Goal: Task Accomplishment & Management: Manage account settings

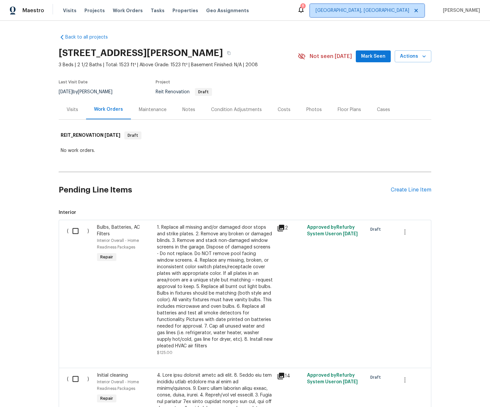
click at [387, 13] on span "[GEOGRAPHIC_DATA], [GEOGRAPHIC_DATA]" at bounding box center [363, 10] width 94 height 7
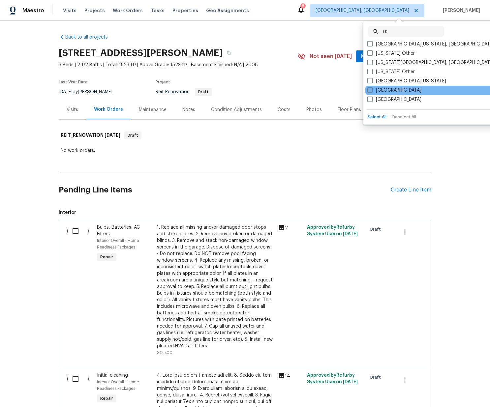
type input "ra"
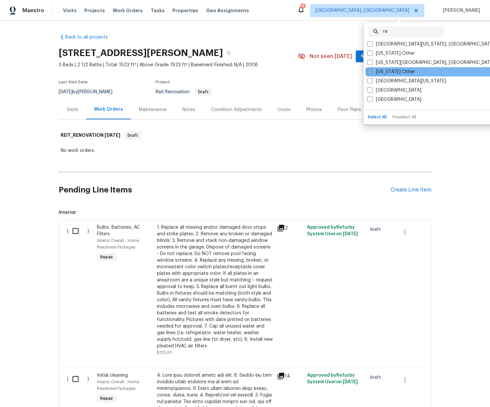
drag, startPoint x: 387, startPoint y: 91, endPoint x: 399, endPoint y: 70, distance: 24.6
click at [387, 91] on label "[GEOGRAPHIC_DATA]" at bounding box center [394, 90] width 54 height 7
click at [372, 91] on input "[GEOGRAPHIC_DATA]" at bounding box center [369, 89] width 4 height 4
checkbox input "true"
drag, startPoint x: 408, startPoint y: 33, endPoint x: 401, endPoint y: 32, distance: 7.4
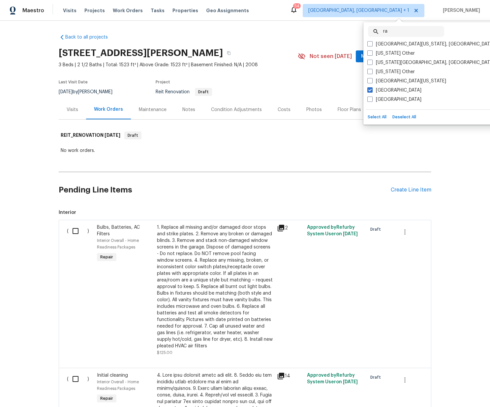
click at [407, 32] on input "ra" at bounding box center [413, 31] width 61 height 11
drag, startPoint x: 392, startPoint y: 31, endPoint x: 348, endPoint y: 28, distance: 44.6
click at [348, 30] on body "Maestro Visits Projects Work Orders Tasks Properties Geo Assignments 54 Miami, …" at bounding box center [245, 203] width 490 height 407
type input "r"
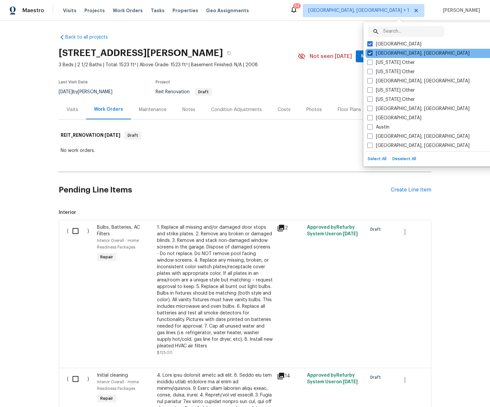
click at [372, 52] on label "[GEOGRAPHIC_DATA], [GEOGRAPHIC_DATA]" at bounding box center [418, 53] width 102 height 7
click at [372, 52] on input "[GEOGRAPHIC_DATA], [GEOGRAPHIC_DATA]" at bounding box center [369, 52] width 4 height 4
checkbox input "false"
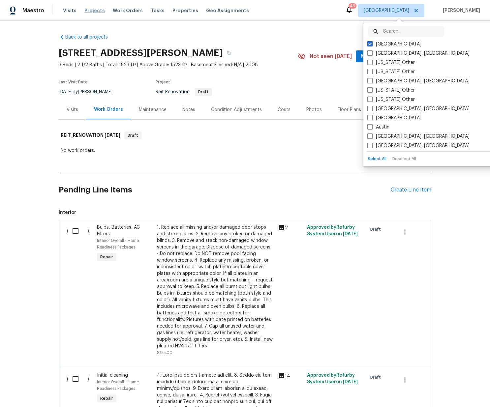
click at [84, 10] on span "Projects" at bounding box center [94, 10] width 20 height 7
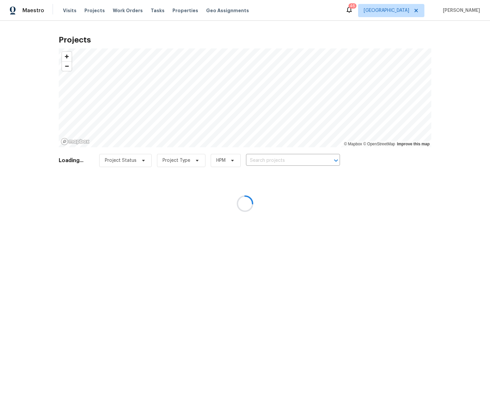
click at [179, 9] on div at bounding box center [245, 203] width 490 height 407
click at [179, 10] on div at bounding box center [245, 203] width 490 height 407
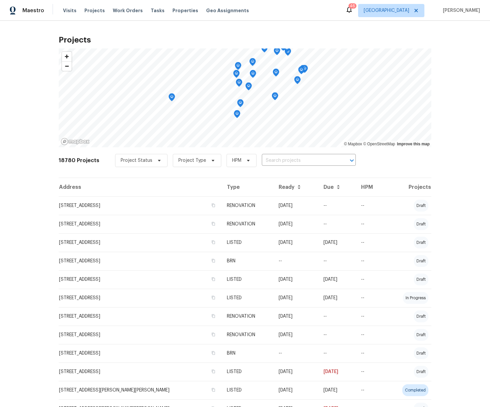
click at [179, 9] on span "Properties" at bounding box center [186, 10] width 26 height 7
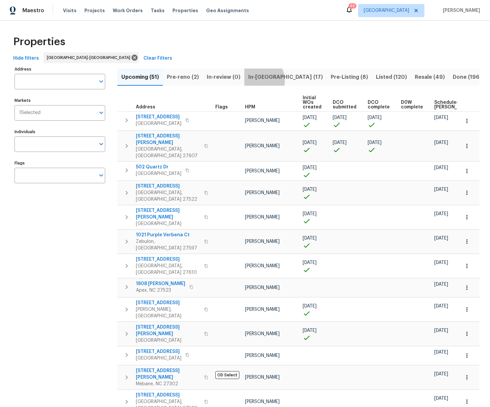
click at [259, 80] on span "In-reno (17)" at bounding box center [285, 77] width 75 height 9
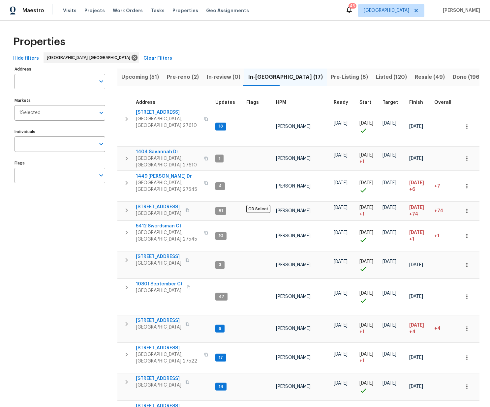
click at [184, 79] on span "Pre-reno (2)" at bounding box center [183, 77] width 32 height 9
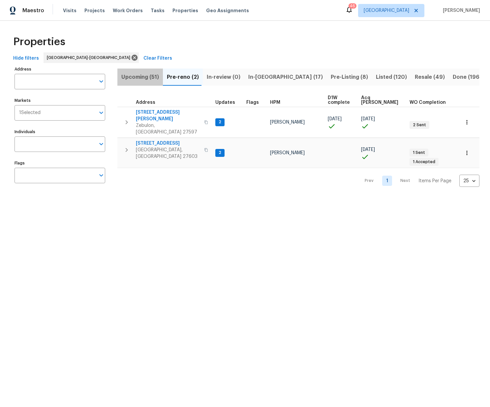
click at [140, 79] on span "Upcoming (51)" at bounding box center [140, 77] width 38 height 9
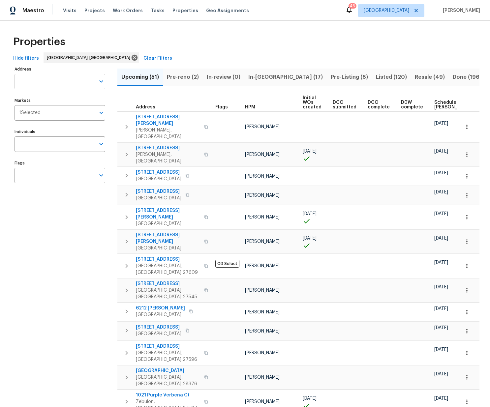
click at [58, 85] on input "Address" at bounding box center [55, 82] width 81 height 16
type input "3136"
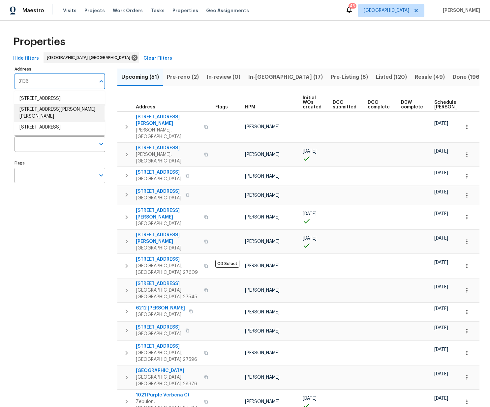
click at [79, 108] on li "3136 Merrianne Dr Raleigh NC 27607" at bounding box center [59, 113] width 91 height 18
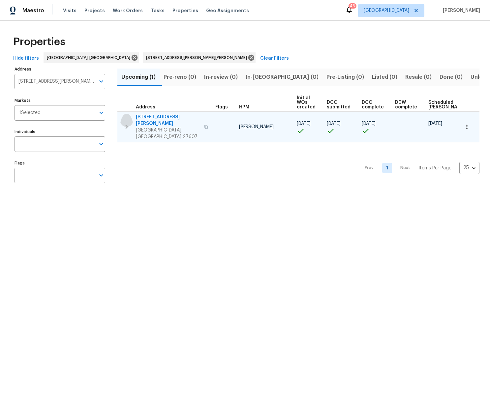
click at [126, 123] on icon "button" at bounding box center [127, 127] width 8 height 8
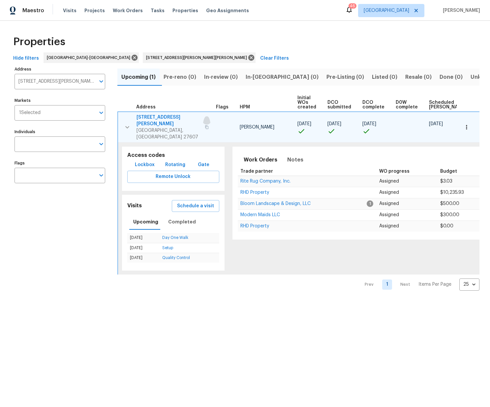
click at [205, 125] on icon "button" at bounding box center [207, 127] width 4 height 4
click at [169, 118] on span "[STREET_ADDRESS][PERSON_NAME]" at bounding box center [169, 120] width 64 height 13
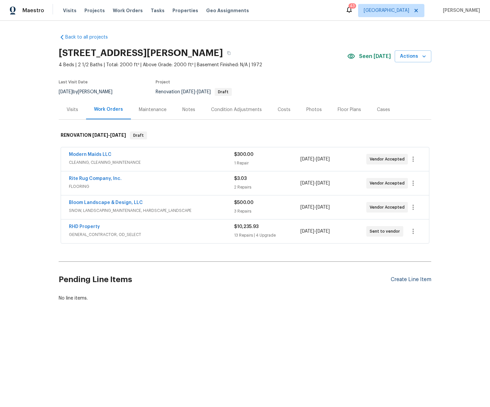
click at [400, 278] on div "Create Line Item" at bounding box center [411, 280] width 41 height 6
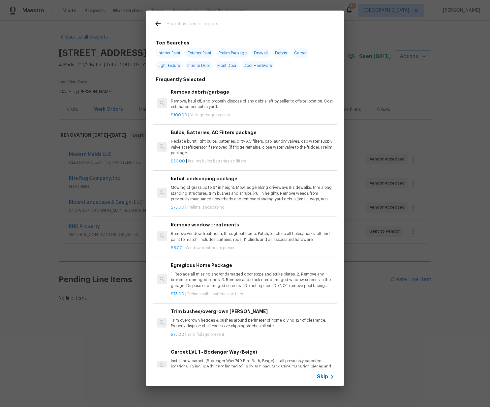
click at [210, 21] on input "text" at bounding box center [237, 25] width 140 height 10
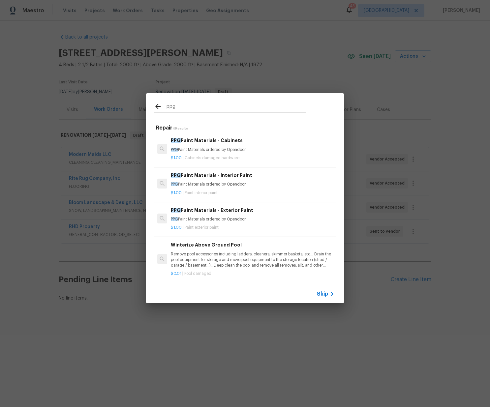
type input "ppg"
click at [204, 152] on p "PPG Paint Materials ordered by Opendoor" at bounding box center [253, 150] width 164 height 6
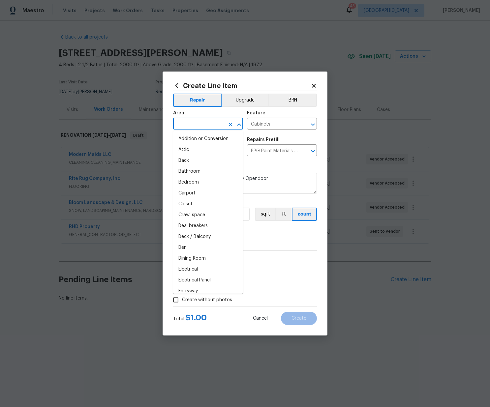
click at [184, 123] on input "text" at bounding box center [198, 124] width 51 height 10
type input "e"
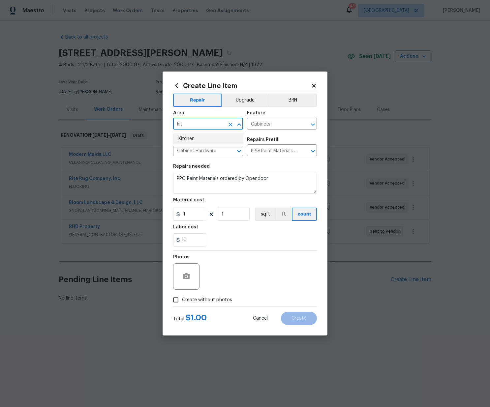
click at [187, 141] on li "Kitchen" at bounding box center [208, 139] width 70 height 11
type input "Kitchen"
drag, startPoint x: 193, startPoint y: 214, endPoint x: 162, endPoint y: 214, distance: 30.7
click at [162, 214] on div "Create Line Item Repair Upgrade BRN Area Kitchen ​ Feature Cabinets ​ Issue Cab…" at bounding box center [245, 203] width 490 height 407
paste input "342.04"
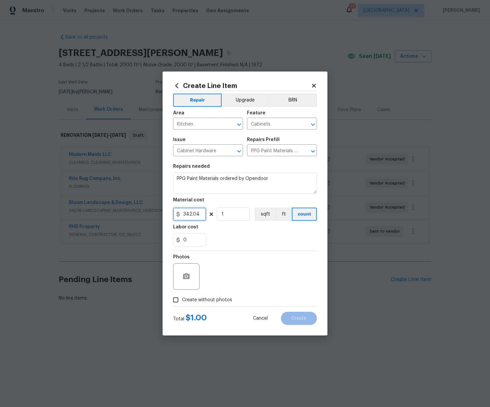
type input "342.04"
click at [206, 301] on span "Create without photos" at bounding box center [207, 300] width 50 height 7
click at [215, 297] on span "Create without photos" at bounding box center [207, 300] width 50 height 7
click at [182, 297] on input "Create without photos" at bounding box center [176, 300] width 13 height 13
checkbox input "true"
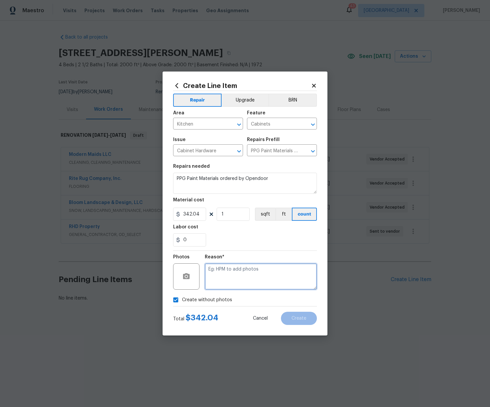
click at [226, 277] on textarea at bounding box center [261, 277] width 112 height 26
type textarea "N/A"
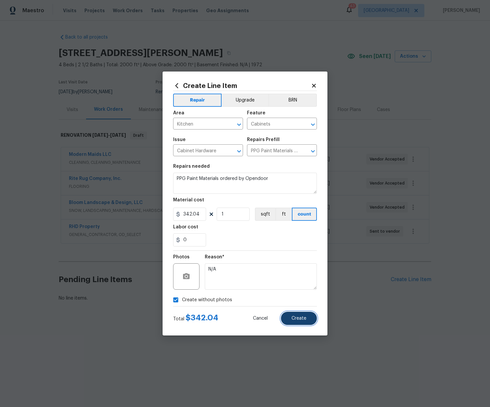
drag, startPoint x: 311, startPoint y: 320, endPoint x: 306, endPoint y: 319, distance: 4.7
click at [311, 320] on button "Create" at bounding box center [299, 318] width 36 height 13
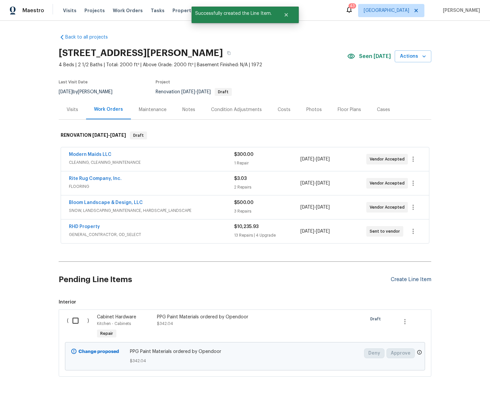
click at [401, 280] on div "Create Line Item" at bounding box center [411, 280] width 41 height 6
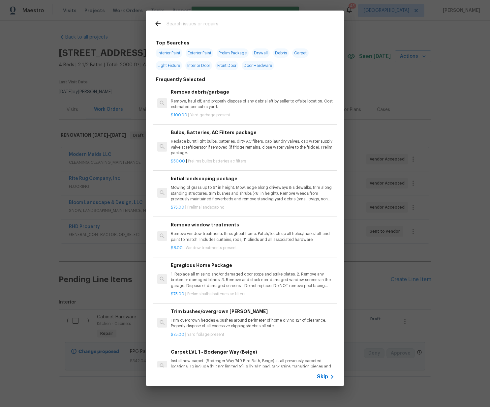
click at [192, 27] on input "text" at bounding box center [237, 25] width 140 height 10
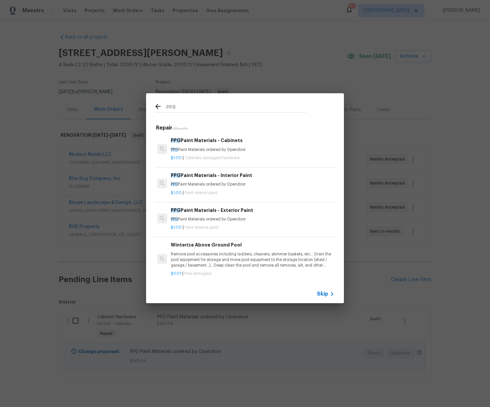
type input "ppg"
click at [190, 184] on p "PPG Paint Materials ordered by Opendoor" at bounding box center [253, 185] width 164 height 6
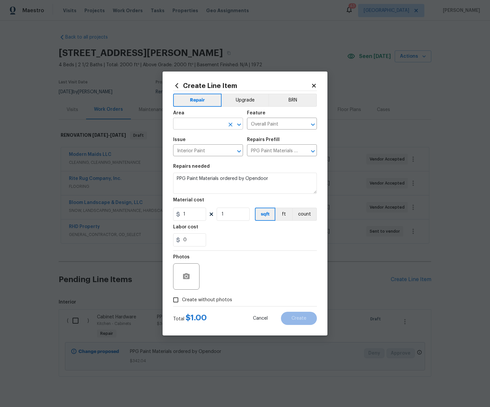
click at [186, 123] on input "text" at bounding box center [198, 124] width 51 height 10
click at [203, 146] on li "Interior Overall" at bounding box center [208, 149] width 70 height 11
type input "Interior Overall"
drag, startPoint x: 180, startPoint y: 214, endPoint x: 184, endPoint y: 217, distance: 5.7
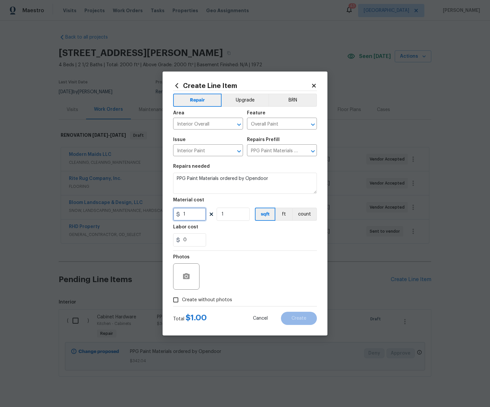
click at [179, 214] on div "1" at bounding box center [189, 214] width 33 height 13
paste input "471.9"
type input "471.9"
drag, startPoint x: 213, startPoint y: 299, endPoint x: 217, endPoint y: 295, distance: 5.4
click at [214, 298] on span "Create without photos" at bounding box center [207, 300] width 50 height 7
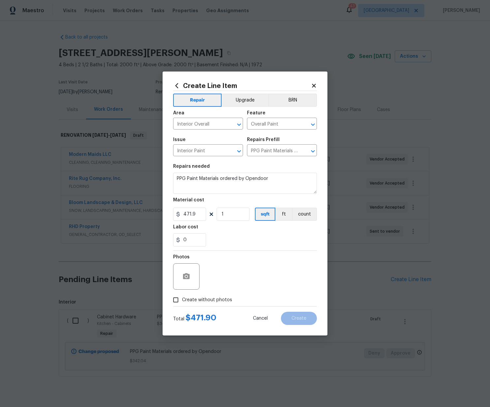
click at [182, 298] on input "Create without photos" at bounding box center [176, 300] width 13 height 13
checkbox input "true"
click at [229, 281] on textarea at bounding box center [261, 277] width 112 height 26
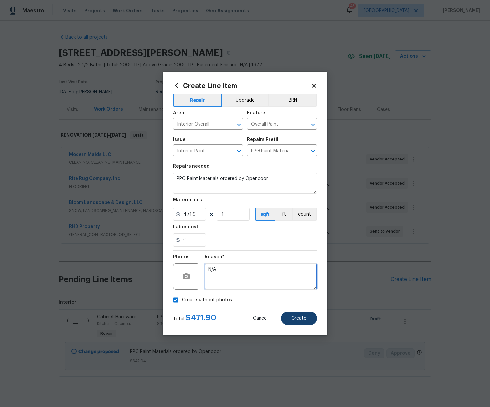
type textarea "N/A"
click at [305, 316] on span "Create" at bounding box center [299, 318] width 15 height 5
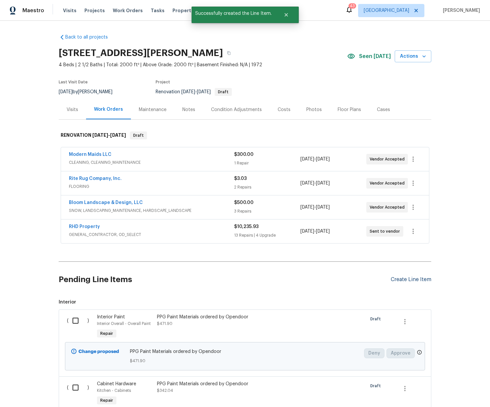
click at [414, 282] on div "Create Line Item" at bounding box center [411, 280] width 41 height 6
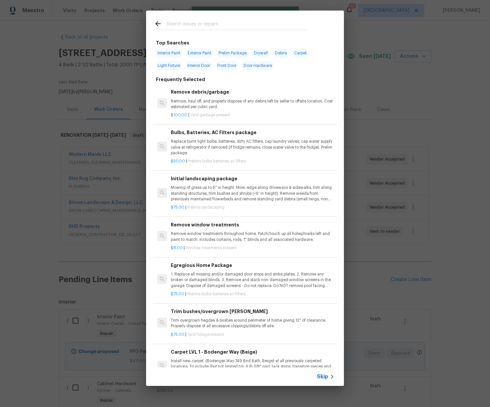
click at [223, 28] on input "text" at bounding box center [237, 25] width 140 height 10
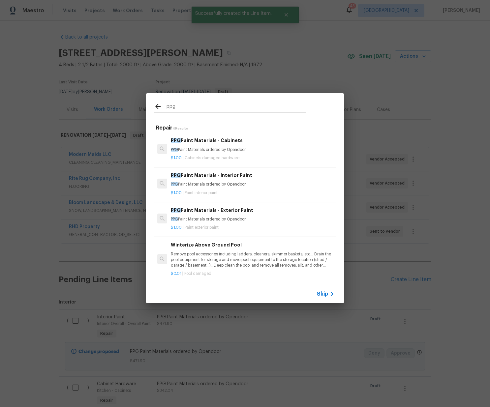
type input "ppg"
click at [202, 217] on p "PPG Paint Materials ordered by Opendoor" at bounding box center [253, 220] width 164 height 6
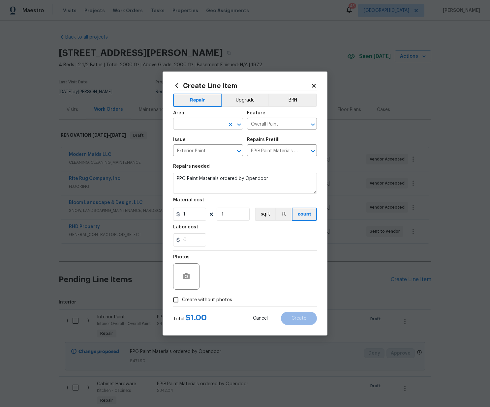
click at [185, 124] on input "text" at bounding box center [198, 124] width 51 height 10
drag, startPoint x: 189, startPoint y: 147, endPoint x: 190, endPoint y: 150, distance: 3.4
click at [189, 147] on li "Exterior Overall" at bounding box center [208, 149] width 70 height 11
type input "Exterior Overall"
click at [148, 209] on div "Create Line Item Repair Upgrade BRN Area Exterior Overall ​ Feature Overall Pai…" at bounding box center [245, 203] width 490 height 407
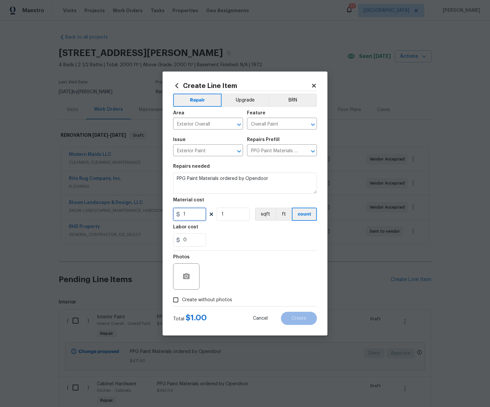
paste input "59.6"
type input "59.61"
click at [227, 299] on span "Create without photos" at bounding box center [207, 300] width 50 height 7
click at [182, 299] on input "Create without photos" at bounding box center [176, 300] width 13 height 13
checkbox input "true"
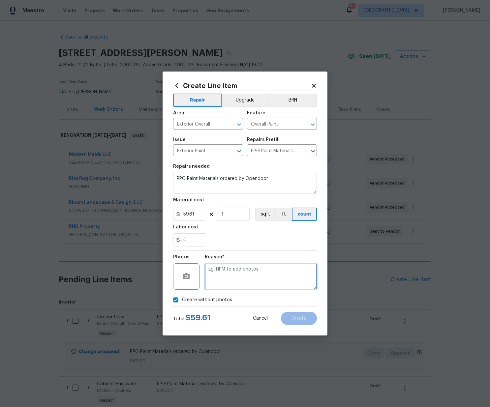
click at [232, 278] on textarea at bounding box center [261, 277] width 112 height 26
type textarea "N/A"
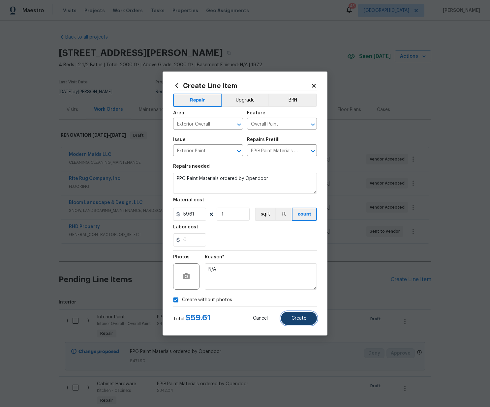
click at [295, 314] on button "Create" at bounding box center [299, 318] width 36 height 13
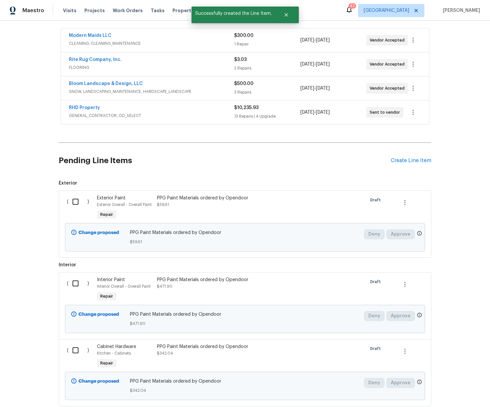
scroll to position [164, 0]
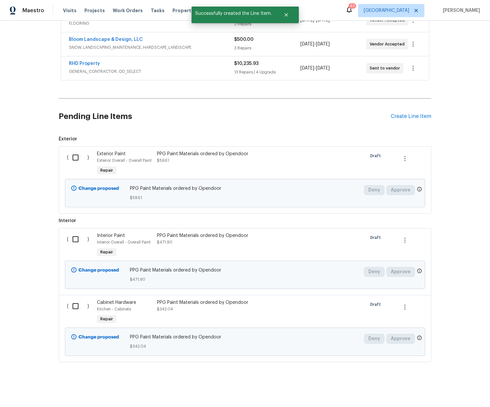
drag, startPoint x: 76, startPoint y: 159, endPoint x: 79, endPoint y: 192, distance: 33.5
click at [76, 160] on input "checkbox" at bounding box center [78, 158] width 19 height 14
checkbox input "true"
click at [72, 240] on input "checkbox" at bounding box center [78, 240] width 19 height 14
checkbox input "true"
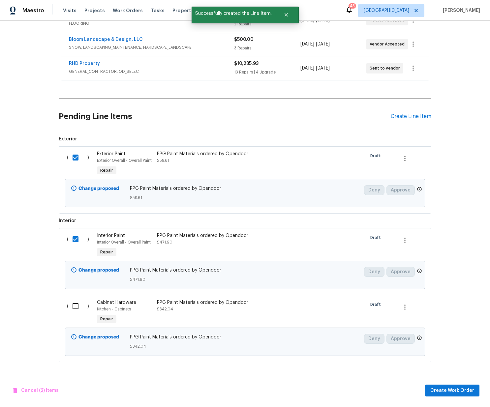
click at [77, 308] on input "checkbox" at bounding box center [78, 307] width 19 height 14
checkbox input "true"
click at [460, 390] on span "Create Work Order" at bounding box center [452, 391] width 44 height 8
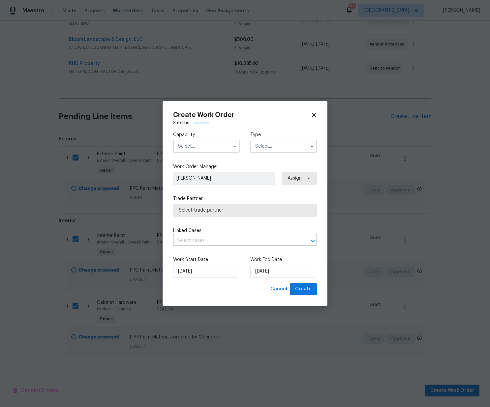
checkbox input "false"
drag, startPoint x: 192, startPoint y: 146, endPoint x: 195, endPoint y: 153, distance: 7.4
click at [193, 146] on input "text" at bounding box center [206, 146] width 67 height 13
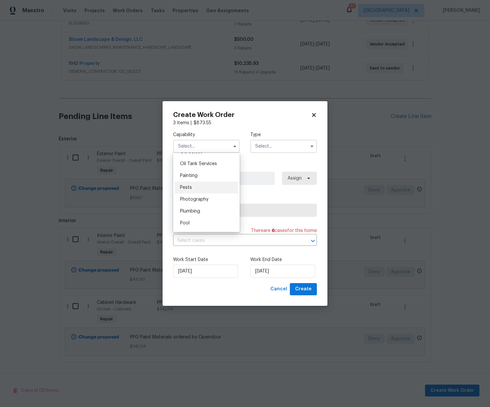
scroll to position [538, 0]
drag, startPoint x: 200, startPoint y: 180, endPoint x: 222, endPoint y: 171, distance: 24.7
click at [200, 180] on div "Painting" at bounding box center [206, 177] width 63 height 12
type input "Painting"
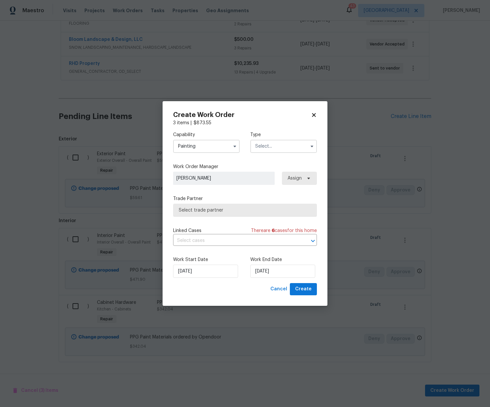
drag, startPoint x: 282, startPoint y: 146, endPoint x: 280, endPoint y: 153, distance: 6.4
click at [282, 146] on input "text" at bounding box center [283, 146] width 67 height 13
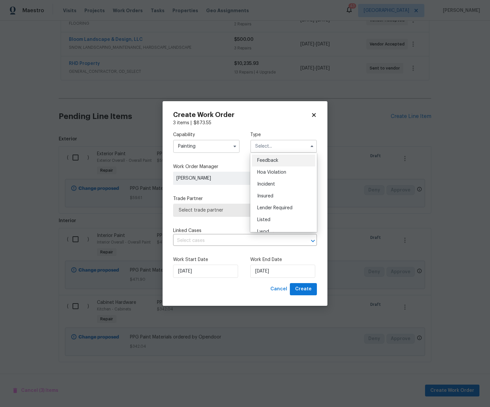
scroll to position [79, 0]
click at [278, 188] on span "Renovation" at bounding box center [269, 189] width 24 height 5
type input "Renovation"
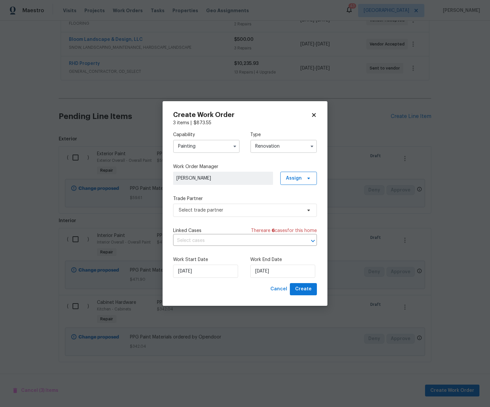
click at [303, 171] on div "Work Order Manager [PERSON_NAME] Assign" at bounding box center [245, 174] width 144 height 21
click at [303, 175] on span "Assign" at bounding box center [298, 178] width 37 height 13
click at [293, 205] on div "Assign to me" at bounding box center [299, 206] width 29 height 7
click at [231, 210] on span "Select trade partner" at bounding box center [240, 210] width 123 height 7
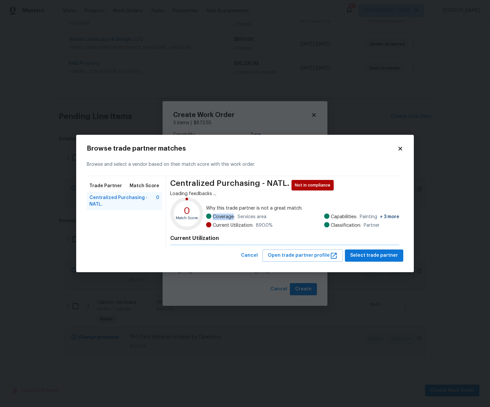
click at [231, 211] on div "Why this trade partner is not a great match: Coverage: Services area Current Ut…" at bounding box center [302, 218] width 193 height 27
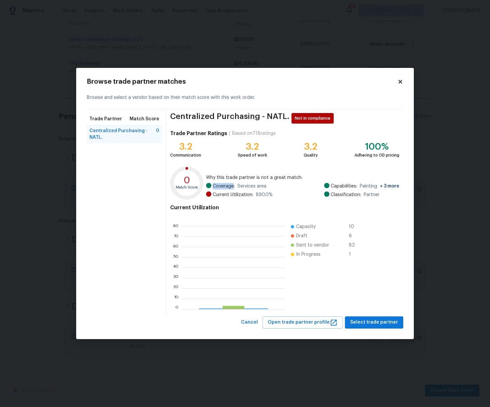
scroll to position [92, 104]
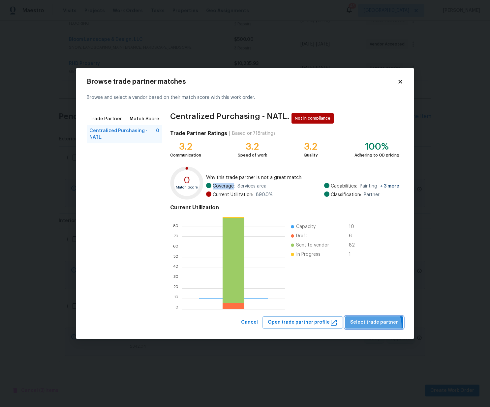
click at [373, 326] on span "Select trade partner" at bounding box center [374, 323] width 48 height 8
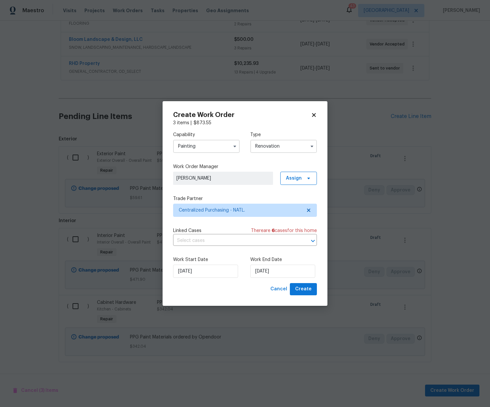
click at [311, 297] on div "Create Work Order 3 items | $ 873.55 Capability Painting Type Renovation Work O…" at bounding box center [245, 203] width 165 height 205
click at [309, 291] on span "Create" at bounding box center [303, 289] width 16 height 8
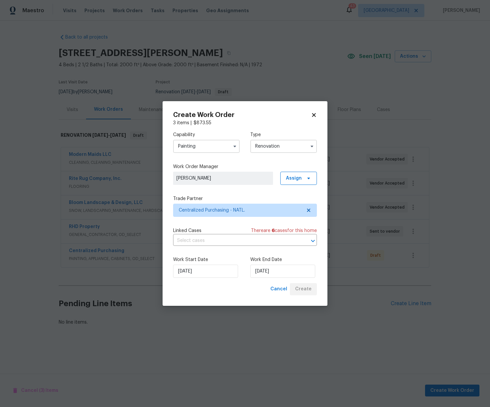
scroll to position [0, 0]
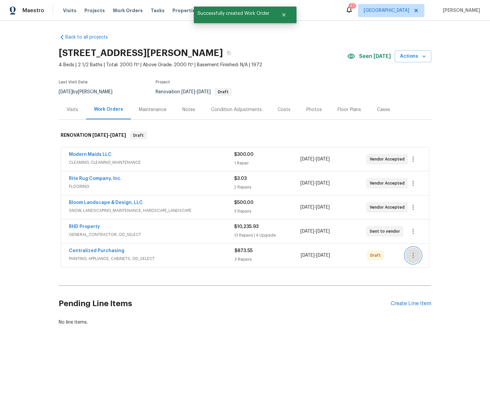
click at [410, 258] on icon "button" at bounding box center [413, 256] width 8 height 8
click at [422, 257] on li "Send to Vendor" at bounding box center [440, 255] width 71 height 11
drag, startPoint x: 116, startPoint y: 250, endPoint x: 103, endPoint y: 249, distance: 12.6
click at [113, 250] on div at bounding box center [245, 203] width 490 height 407
click at [102, 249] on div "Edit Add Trip Charge View In Trade Partner Portal Delete" at bounding box center [245, 203] width 490 height 407
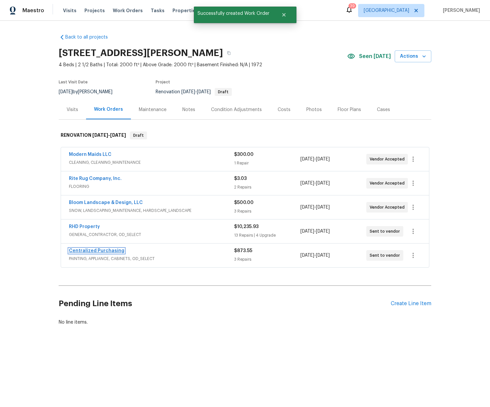
click at [95, 252] on link "Centralized Purchasing" at bounding box center [96, 251] width 55 height 5
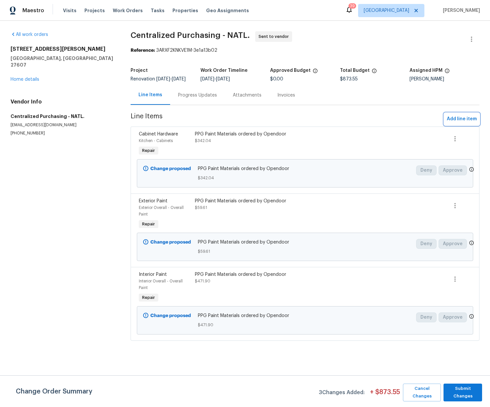
click at [454, 122] on span "Add line item" at bounding box center [462, 119] width 30 height 8
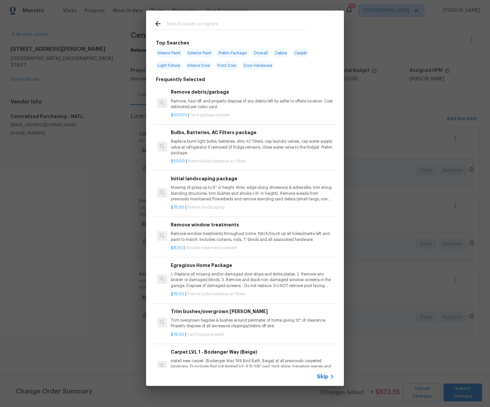
click at [176, 22] on input "text" at bounding box center [237, 25] width 140 height 10
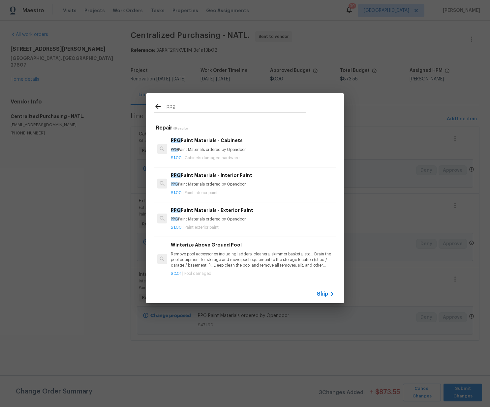
type input "ppg"
click at [214, 218] on p "PPG Paint Materials ordered by Opendoor" at bounding box center [253, 220] width 164 height 6
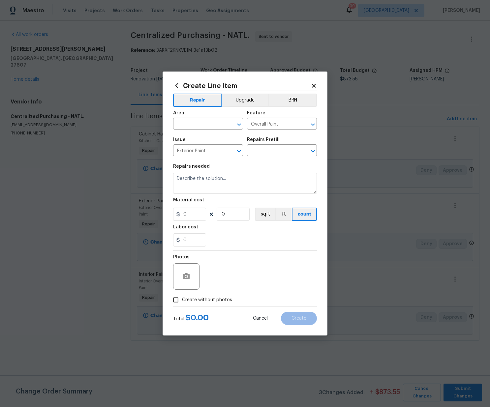
type input "PPG Paint Materials - Exterior Paint $1.00"
type textarea "PPG Paint Materials ordered by Opendoor"
type input "1"
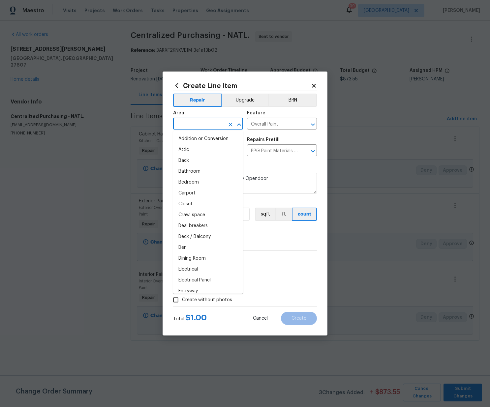
click at [192, 123] on input "text" at bounding box center [198, 124] width 51 height 10
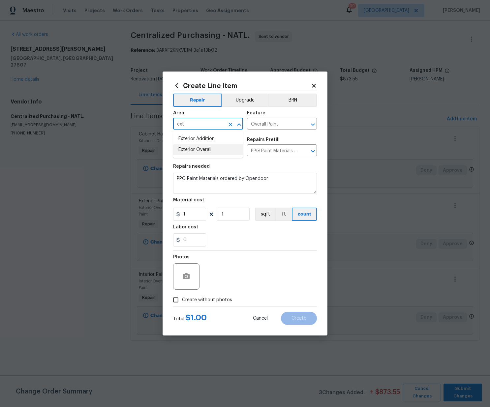
click at [187, 150] on li "Exterior Overall" at bounding box center [208, 149] width 70 height 11
type input "Exterior Overall"
drag, startPoint x: 267, startPoint y: 230, endPoint x: 240, endPoint y: 226, distance: 27.0
click at [264, 230] on div "Labor cost" at bounding box center [245, 229] width 144 height 9
click at [142, 206] on div "Create Line Item Repair Upgrade BRN Area Exterior Overall ​ Feature Overall Pai…" at bounding box center [245, 203] width 490 height 407
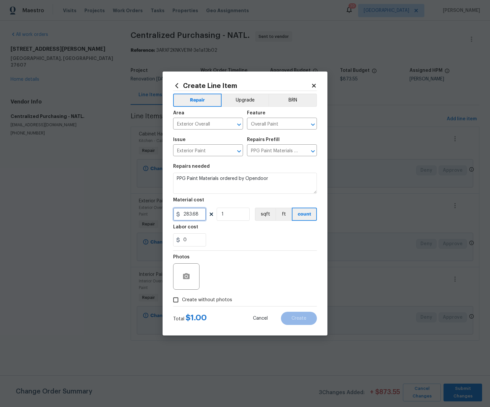
type input "283.68"
click at [222, 299] on span "Create without photos" at bounding box center [207, 300] width 50 height 7
drag, startPoint x: 240, startPoint y: 280, endPoint x: 236, endPoint y: 283, distance: 5.0
click at [240, 279] on div "Photos" at bounding box center [245, 272] width 144 height 43
drag, startPoint x: 219, startPoint y: 302, endPoint x: 225, endPoint y: 296, distance: 8.4
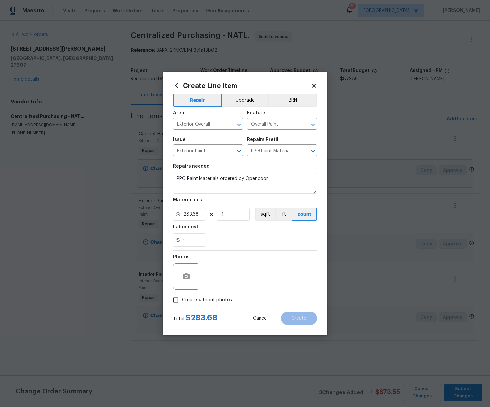
click at [219, 302] on span "Create without photos" at bounding box center [207, 300] width 50 height 7
click at [182, 302] on input "Create without photos" at bounding box center [176, 300] width 13 height 13
checkbox input "true"
click at [227, 292] on div "Reason*" at bounding box center [261, 272] width 112 height 43
click at [269, 276] on textarea at bounding box center [261, 277] width 112 height 26
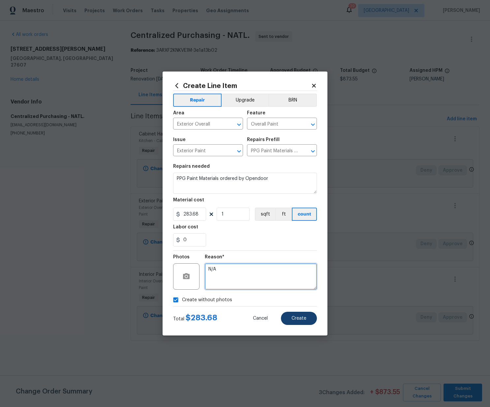
type textarea "N/A"
click at [296, 319] on span "Create" at bounding box center [299, 318] width 15 height 5
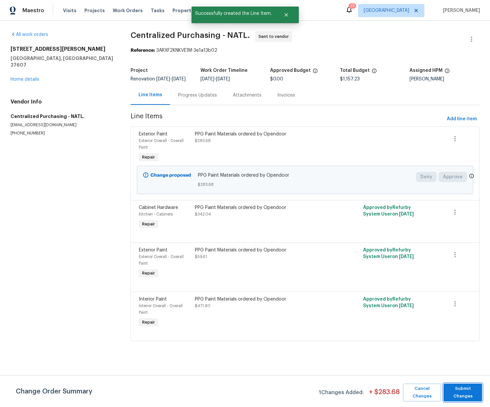
click at [462, 390] on span "Submit Changes" at bounding box center [463, 392] width 32 height 15
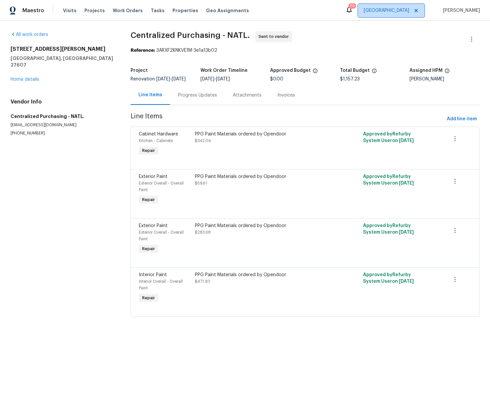
click at [377, 10] on span "[GEOGRAPHIC_DATA]" at bounding box center [387, 10] width 46 height 7
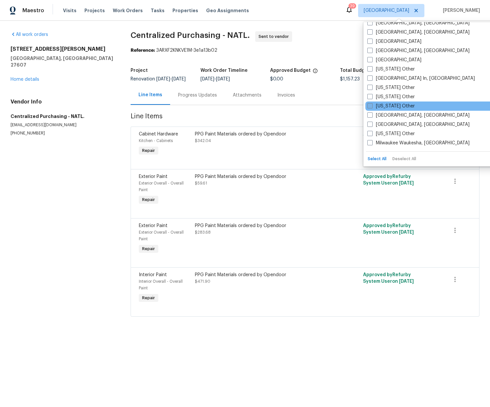
scroll to position [476, 0]
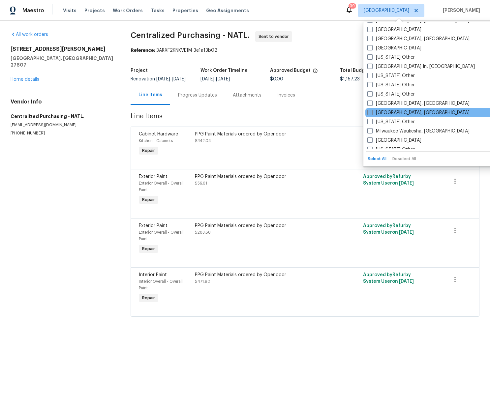
click at [380, 112] on label "[GEOGRAPHIC_DATA], [GEOGRAPHIC_DATA]" at bounding box center [418, 113] width 102 height 7
click at [372, 112] on input "[GEOGRAPHIC_DATA], [GEOGRAPHIC_DATA]" at bounding box center [369, 112] width 4 height 4
checkbox input "true"
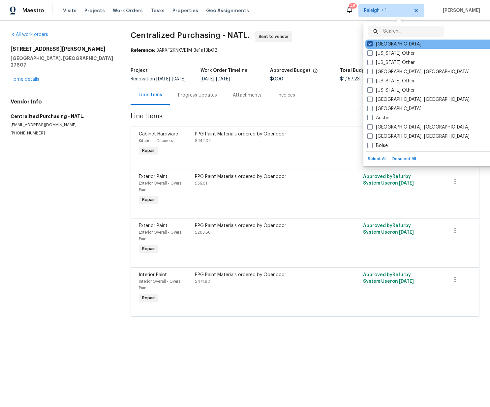
click at [383, 46] on label "[GEOGRAPHIC_DATA]" at bounding box center [394, 44] width 54 height 7
click at [372, 45] on input "[GEOGRAPHIC_DATA]" at bounding box center [369, 43] width 4 height 4
checkbox input "false"
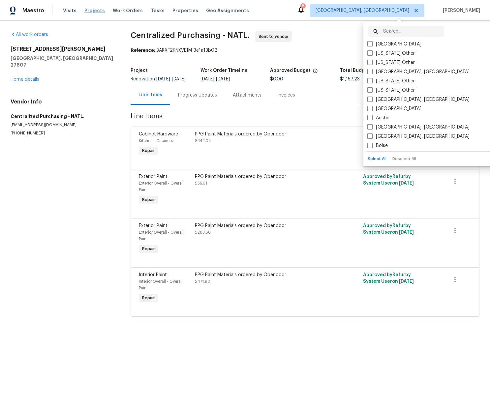
click at [88, 10] on span "Projects" at bounding box center [94, 10] width 20 height 7
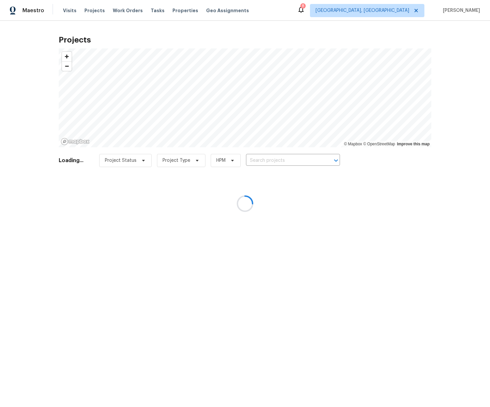
click at [276, 155] on div at bounding box center [245, 203] width 490 height 407
click at [274, 160] on div at bounding box center [245, 203] width 490 height 407
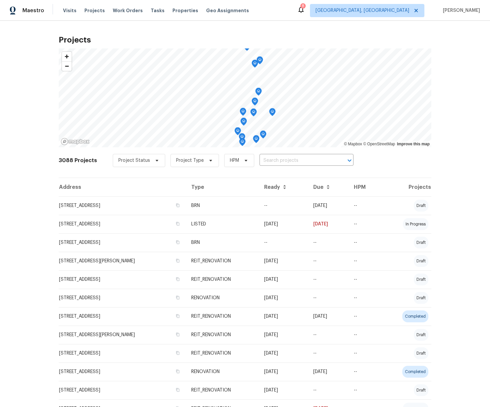
click at [273, 159] on input "text" at bounding box center [298, 161] width 76 height 10
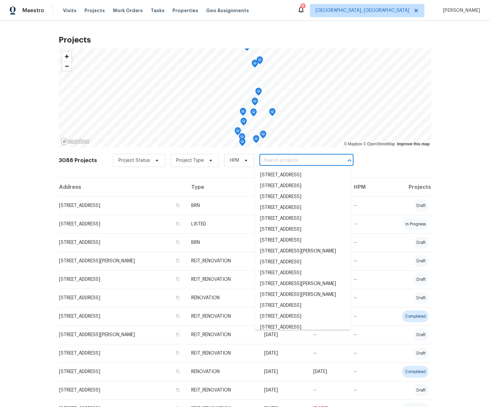
paste input "[STREET_ADDRESS][PERSON_NAME]"
type input "[STREET_ADDRESS][PERSON_NAME]"
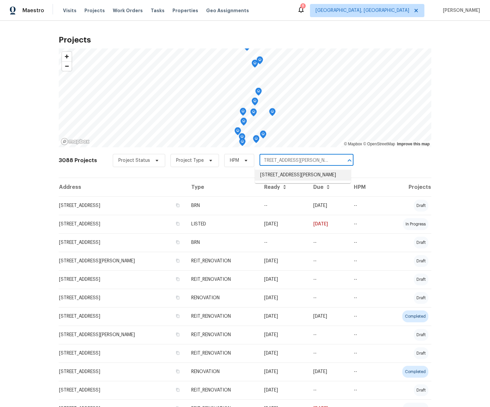
click at [271, 174] on li "[STREET_ADDRESS][PERSON_NAME]" at bounding box center [303, 175] width 96 height 11
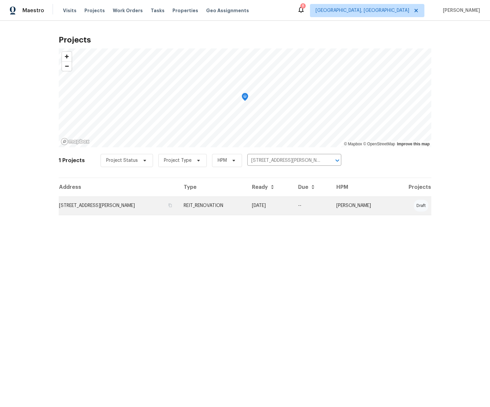
click at [200, 208] on td "REIT_RENOVATION" at bounding box center [212, 206] width 69 height 18
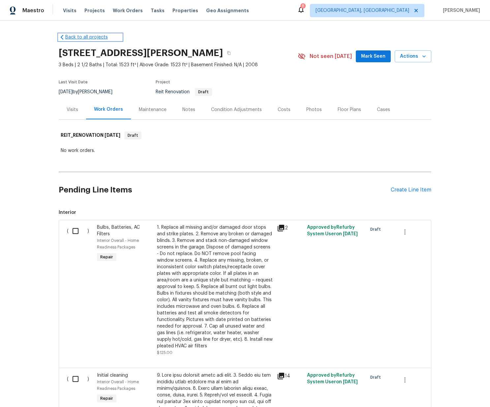
click at [96, 38] on link "Back to all projects" at bounding box center [90, 37] width 63 height 7
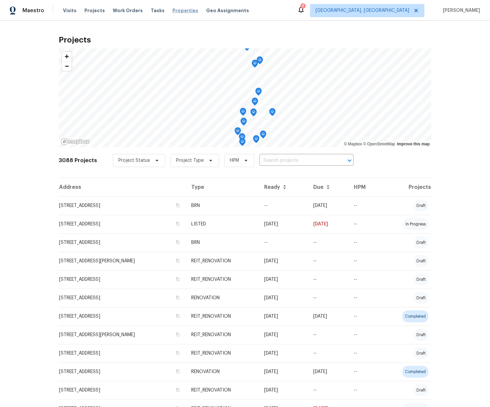
drag, startPoint x: 175, startPoint y: 11, endPoint x: 177, endPoint y: 14, distance: 3.5
click at [175, 11] on span "Properties" at bounding box center [186, 10] width 26 height 7
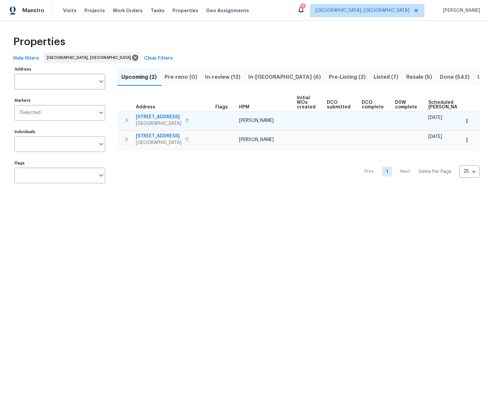
click at [130, 120] on icon "button" at bounding box center [127, 120] width 8 height 8
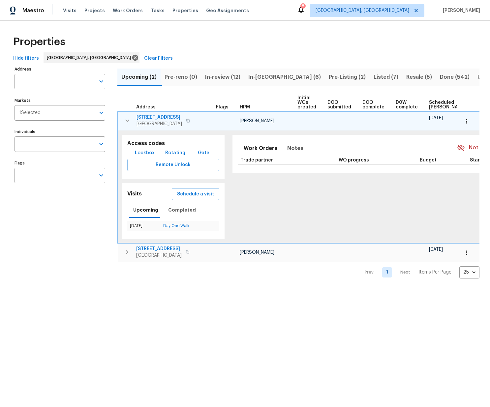
click at [186, 120] on icon "button" at bounding box center [188, 121] width 4 height 4
click at [223, 78] on span "In-review (12)" at bounding box center [222, 77] width 35 height 9
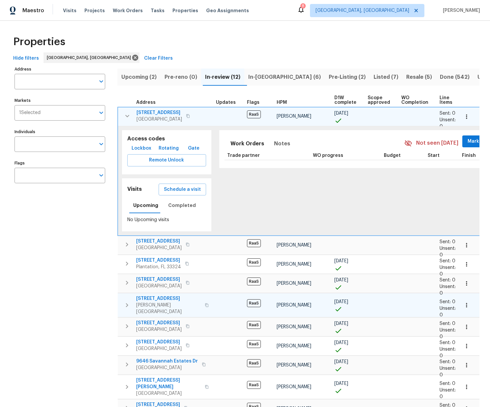
scroll to position [4, 0]
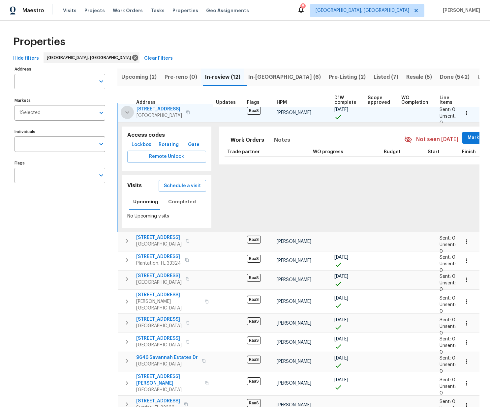
drag, startPoint x: 127, startPoint y: 112, endPoint x: 130, endPoint y: 129, distance: 17.1
click at [127, 112] on icon "button" at bounding box center [127, 113] width 8 height 8
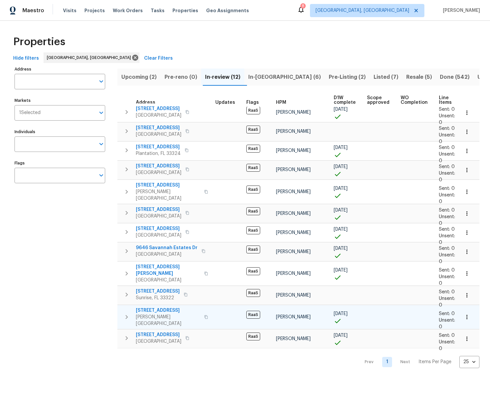
click at [129, 313] on icon "button" at bounding box center [127, 317] width 8 height 8
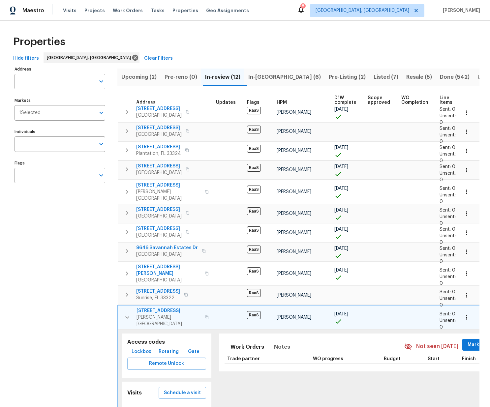
click at [161, 308] on span "[STREET_ADDRESS]" at bounding box center [169, 311] width 64 height 7
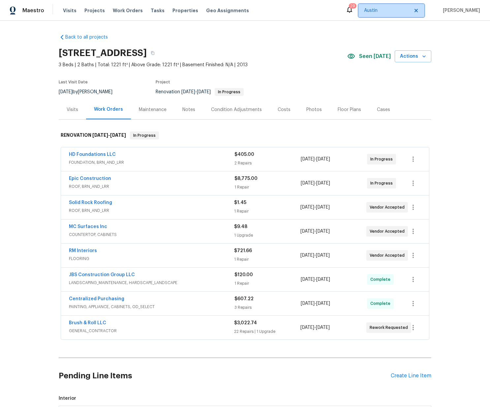
click at [372, 11] on span "Austin" at bounding box center [386, 10] width 45 height 7
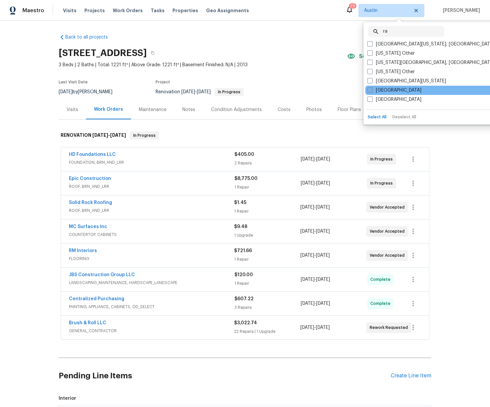
type input "ra"
click at [382, 91] on label "[GEOGRAPHIC_DATA]" at bounding box center [394, 90] width 54 height 7
click at [372, 91] on input "[GEOGRAPHIC_DATA]" at bounding box center [369, 89] width 4 height 4
checkbox input "true"
drag, startPoint x: 398, startPoint y: 33, endPoint x: 375, endPoint y: 30, distance: 23.6
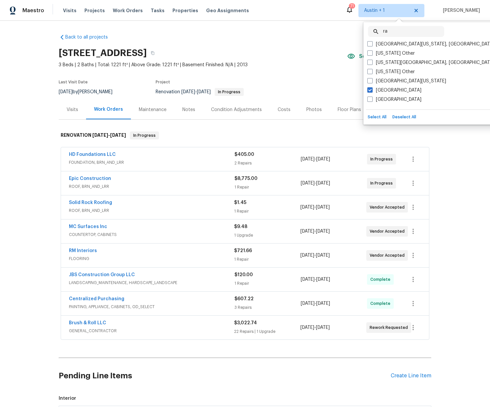
click at [373, 29] on div "ra ​" at bounding box center [406, 31] width 76 height 11
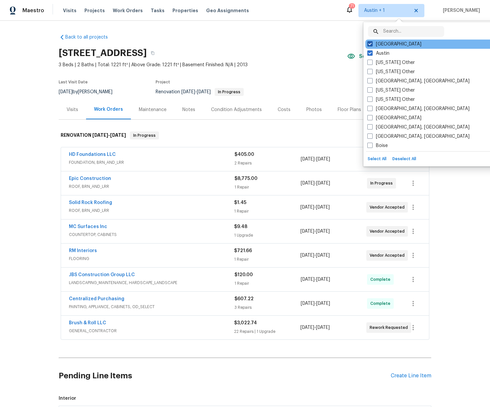
click at [386, 44] on label "[GEOGRAPHIC_DATA]" at bounding box center [394, 44] width 54 height 7
click at [372, 44] on input "[GEOGRAPHIC_DATA]" at bounding box center [369, 43] width 4 height 4
checkbox input "false"
click at [386, 43] on label "[GEOGRAPHIC_DATA]" at bounding box center [394, 44] width 54 height 7
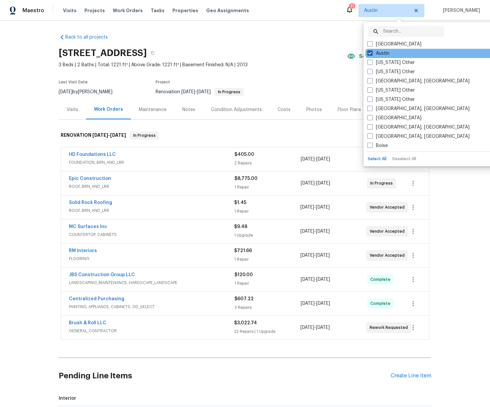
click at [384, 52] on label "Austin" at bounding box center [378, 53] width 22 height 7
click at [372, 52] on input "Austin" at bounding box center [369, 52] width 4 height 4
checkbox input "false"
checkbox input "true"
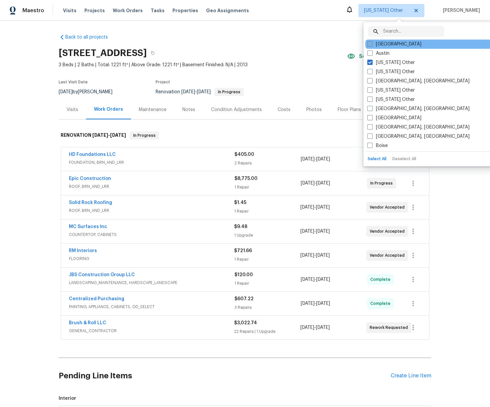
click at [385, 45] on label "[GEOGRAPHIC_DATA]" at bounding box center [394, 44] width 54 height 7
click at [372, 45] on input "[GEOGRAPHIC_DATA]" at bounding box center [369, 43] width 4 height 4
checkbox input "true"
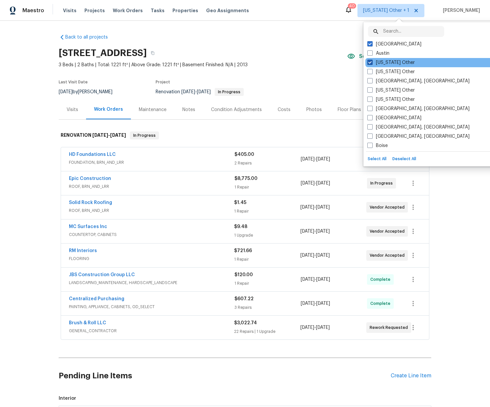
click at [383, 62] on label "[US_STATE] Other" at bounding box center [391, 62] width 48 height 7
click at [372, 62] on input "[US_STATE] Other" at bounding box center [369, 61] width 4 height 4
checkbox input "false"
drag, startPoint x: 335, startPoint y: 45, endPoint x: 229, endPoint y: 34, distance: 107.1
click at [335, 45] on div "188 Dandelion Trl, San Marcos, TX 78666" at bounding box center [203, 53] width 289 height 17
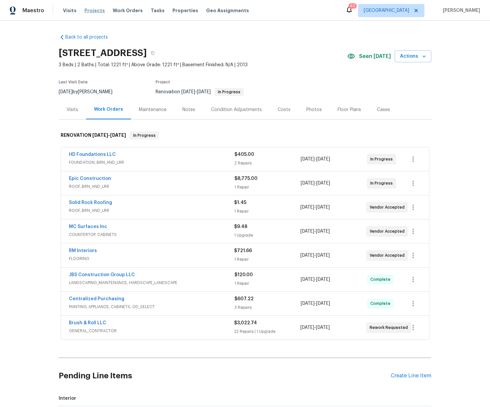
click at [98, 11] on span "Projects" at bounding box center [94, 10] width 20 height 7
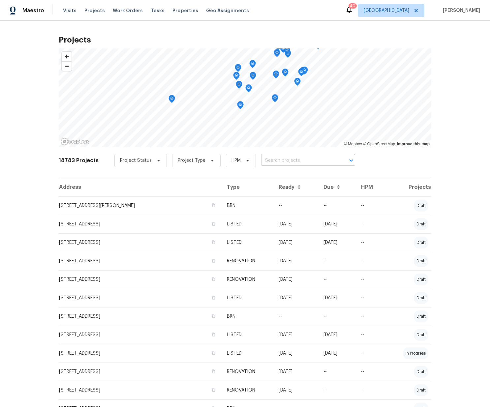
click at [279, 160] on input "text" at bounding box center [299, 161] width 76 height 10
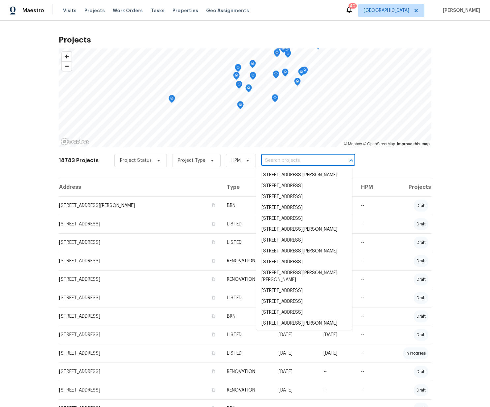
paste input "[STREET_ADDRESS][PERSON_NAME]"
type input "[STREET_ADDRESS][PERSON_NAME]"
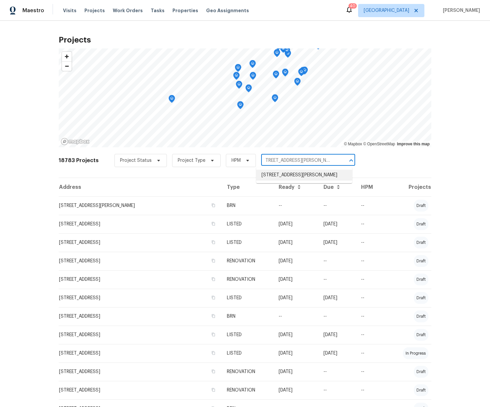
click at [277, 179] on li "[STREET_ADDRESS][PERSON_NAME]" at bounding box center [304, 175] width 96 height 11
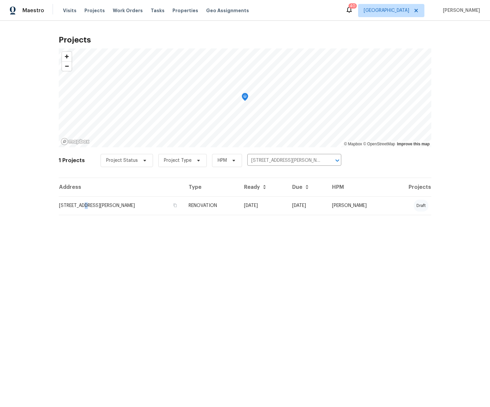
click at [83, 207] on td "[STREET_ADDRESS][PERSON_NAME]" at bounding box center [121, 206] width 125 height 18
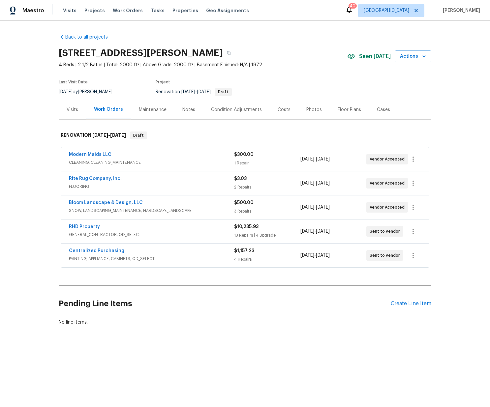
click at [216, 51] on h2 "[STREET_ADDRESS][PERSON_NAME]" at bounding box center [141, 53] width 164 height 7
click at [215, 52] on h2 "[STREET_ADDRESS][PERSON_NAME]" at bounding box center [141, 53] width 164 height 7
copy h2 "27607"
click at [81, 252] on link "Centralized Purchasing" at bounding box center [96, 251] width 55 height 5
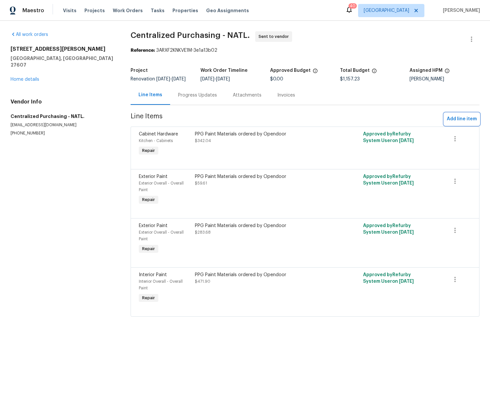
click at [455, 120] on span "Add line item" at bounding box center [462, 119] width 30 height 8
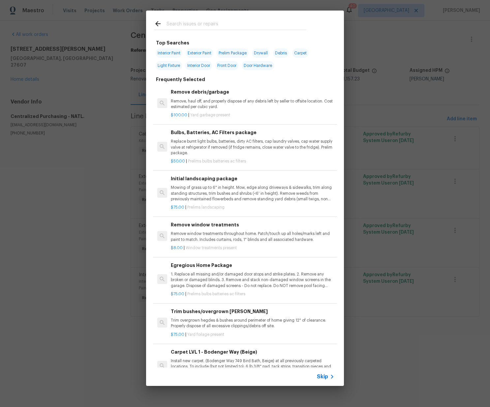
click at [270, 21] on input "text" at bounding box center [237, 25] width 140 height 10
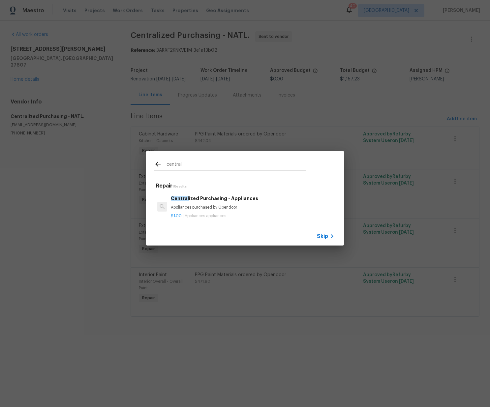
type input "central"
click at [209, 201] on h6 "Central ized Purchasing - Appliances" at bounding box center [253, 198] width 164 height 7
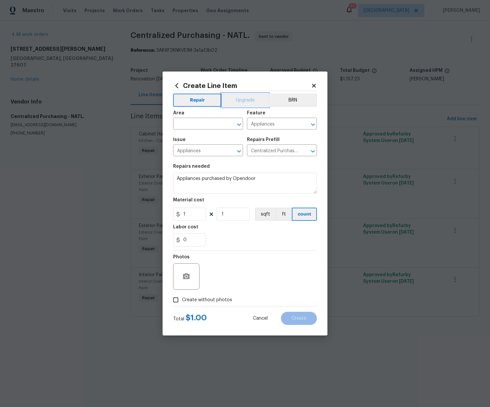
click at [237, 105] on button "Upgrade" at bounding box center [245, 100] width 47 height 13
click at [209, 129] on input "text" at bounding box center [198, 124] width 51 height 10
click at [206, 136] on li "Kitchen" at bounding box center [208, 139] width 70 height 11
type input "Kitchen"
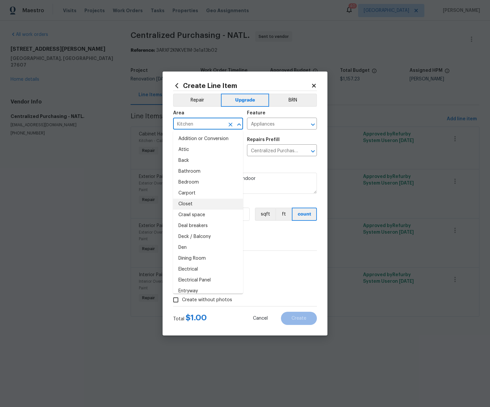
click at [257, 224] on section "Repairs needed Appliances purchased by Opendoor Material cost 1 1 sqft ft count…" at bounding box center [245, 205] width 144 height 90
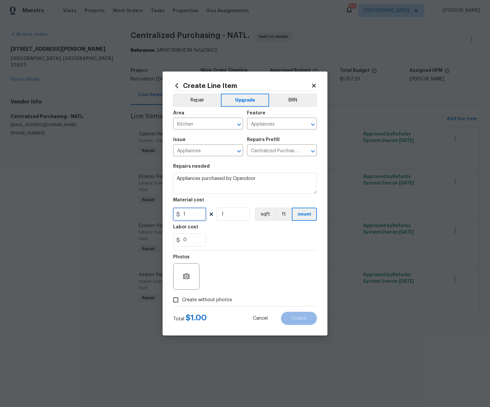
drag, startPoint x: 189, startPoint y: 211, endPoint x: 149, endPoint y: 209, distance: 39.9
click at [149, 209] on div "Create Line Item Repair Upgrade BRN Area Kitchen ​ Feature Appliances ​ Issue A…" at bounding box center [245, 203] width 490 height 407
paste input "30.05"
type input "130.05"
click at [219, 302] on span "Create without photos" at bounding box center [207, 300] width 50 height 7
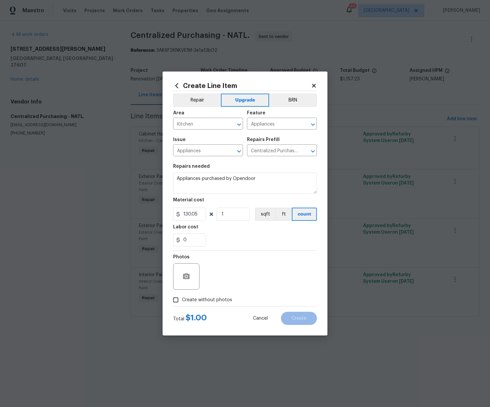
click at [182, 302] on input "Create without photos" at bounding box center [176, 300] width 13 height 13
checkbox input "true"
drag, startPoint x: 226, startPoint y: 285, endPoint x: 229, endPoint y: 281, distance: 4.7
click at [228, 282] on textarea at bounding box center [261, 277] width 112 height 26
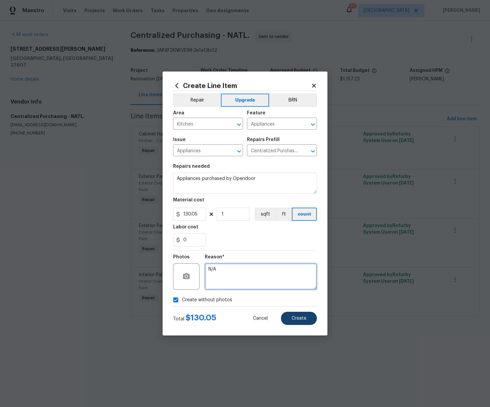
type textarea "N/A"
click at [310, 325] on div "Create Line Item Repair Upgrade BRN Area Kitchen ​ Feature Appliances ​ Issue A…" at bounding box center [245, 204] width 165 height 264
click at [306, 321] on button "Create" at bounding box center [299, 318] width 36 height 13
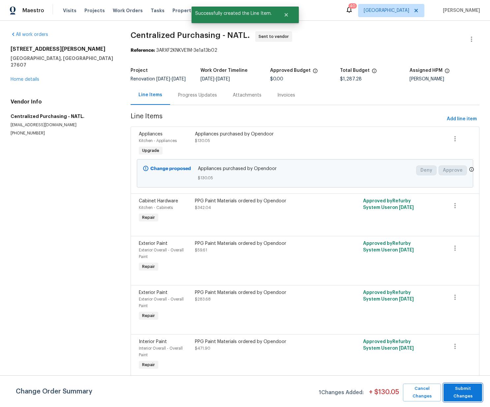
drag, startPoint x: 461, startPoint y: 394, endPoint x: 453, endPoint y: 378, distance: 17.6
click at [460, 394] on span "Submit Changes" at bounding box center [463, 392] width 32 height 15
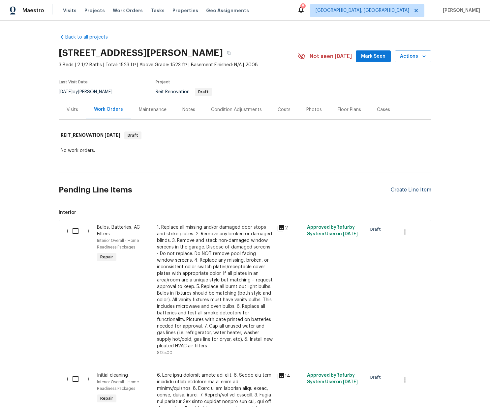
click at [409, 190] on div "Create Line Item" at bounding box center [411, 190] width 41 height 6
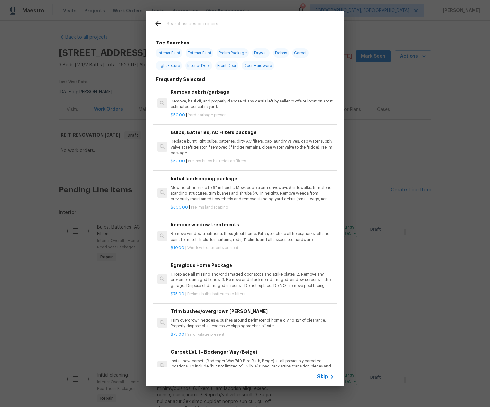
click at [206, 28] on input "text" at bounding box center [237, 25] width 140 height 10
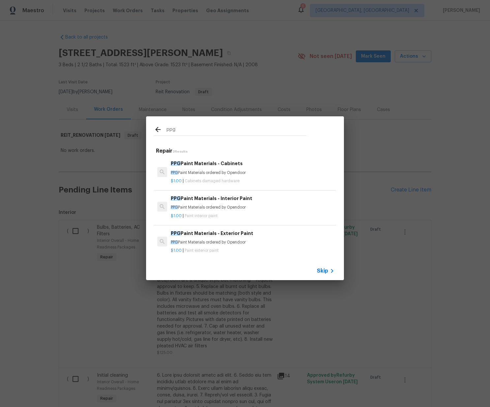
type input "ppg"
click at [211, 205] on p "PPG Paint Materials ordered by Opendoor" at bounding box center [252, 207] width 164 height 6
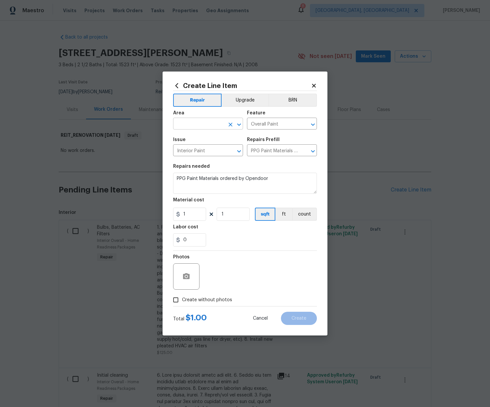
click at [205, 120] on input "text" at bounding box center [198, 124] width 51 height 10
drag, startPoint x: 221, startPoint y: 150, endPoint x: 213, endPoint y: 174, distance: 24.5
click at [220, 150] on li "Interior Overall" at bounding box center [208, 149] width 70 height 11
type input "Interior Overall"
click at [131, 207] on div "Create Line Item Repair Upgrade BRN Area Interior Overall ​ Feature Overall Pai…" at bounding box center [245, 203] width 490 height 407
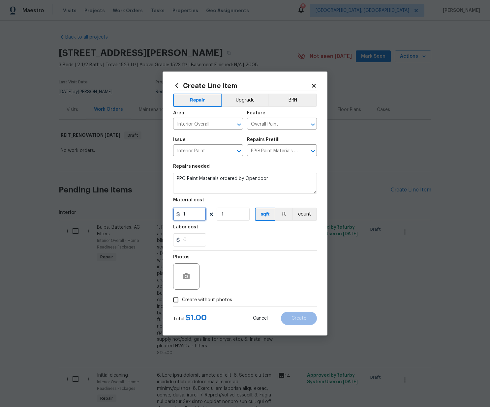
paste input "323.69"
type input "323.69"
click at [225, 299] on span "Create without photos" at bounding box center [207, 300] width 50 height 7
click at [182, 299] on input "Create without photos" at bounding box center [176, 300] width 13 height 13
checkbox input "true"
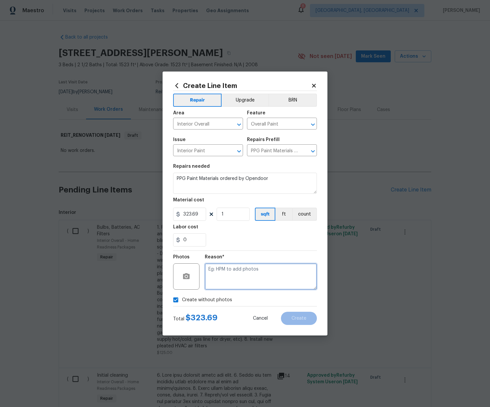
click at [229, 279] on textarea at bounding box center [261, 277] width 112 height 26
type textarea "N/A"
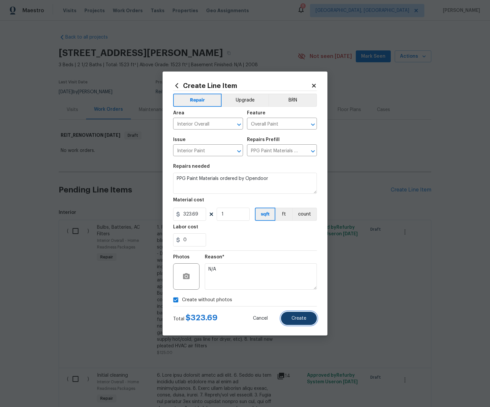
click at [311, 321] on button "Create" at bounding box center [299, 318] width 36 height 13
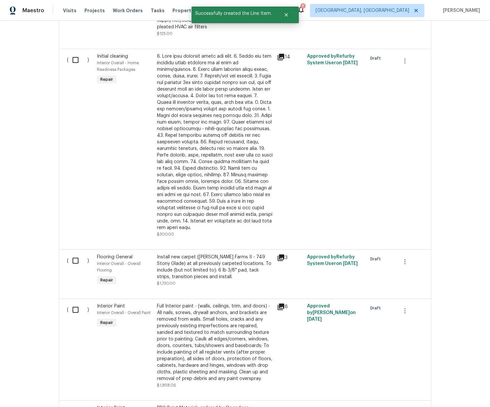
scroll to position [419, 0]
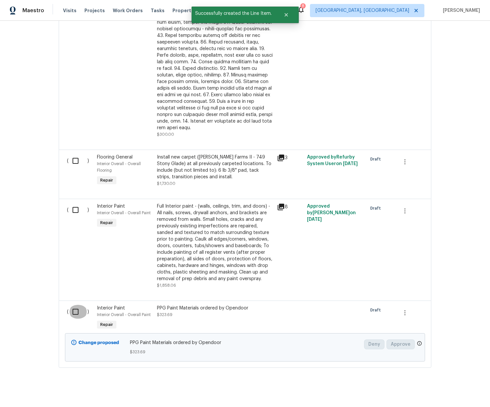
click at [69, 305] on input "checkbox" at bounding box center [78, 312] width 19 height 14
checkbox input "true"
click at [455, 392] on span "Create Work Order" at bounding box center [452, 391] width 44 height 8
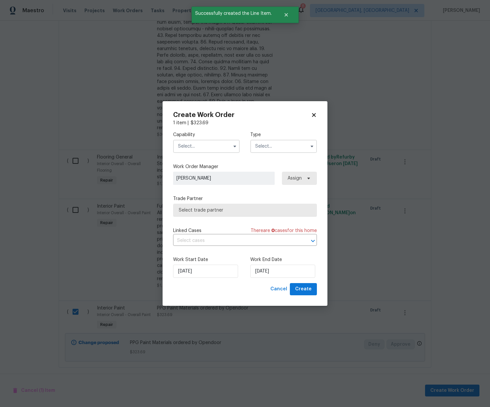
click at [204, 144] on input "text" at bounding box center [206, 146] width 67 height 13
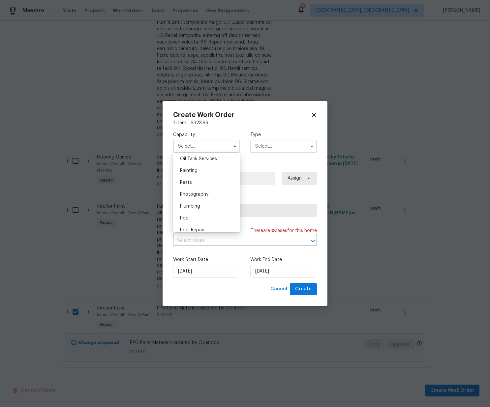
click at [205, 172] on div "Painting" at bounding box center [206, 171] width 63 height 12
type input "Painting"
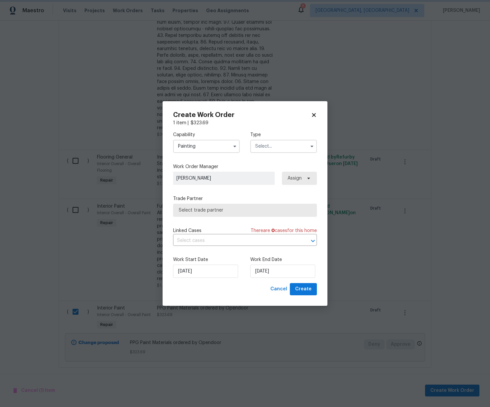
scroll to position [533, 0]
drag, startPoint x: 281, startPoint y: 140, endPoint x: 279, endPoint y: 145, distance: 5.3
click at [281, 141] on input "text" at bounding box center [283, 146] width 67 height 13
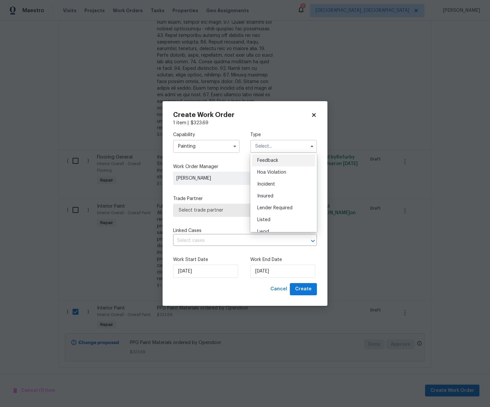
scroll to position [79, 0]
click at [276, 190] on span "Renovation" at bounding box center [269, 189] width 24 height 5
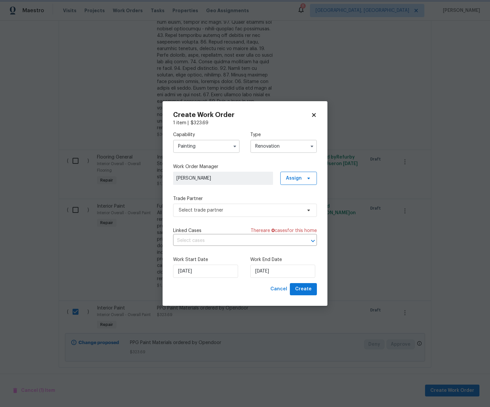
scroll to position [0, 0]
drag, startPoint x: 300, startPoint y: 181, endPoint x: 298, endPoint y: 184, distance: 3.4
click at [299, 181] on span "Assign" at bounding box center [294, 178] width 16 height 7
click at [293, 206] on div "Assign to me" at bounding box center [299, 206] width 29 height 7
click at [243, 211] on span "Select trade partner" at bounding box center [240, 210] width 123 height 7
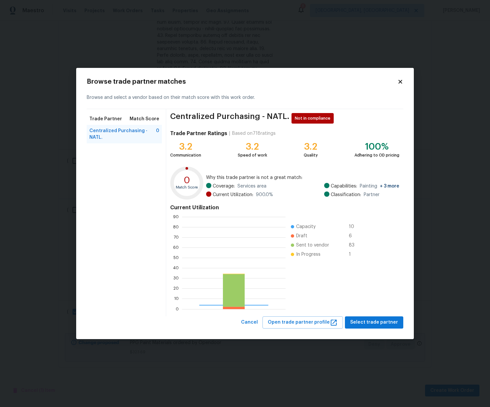
scroll to position [92, 104]
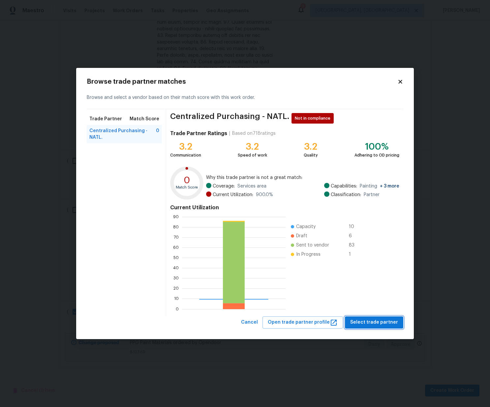
drag, startPoint x: 368, startPoint y: 318, endPoint x: 361, endPoint y: 315, distance: 7.7
click at [368, 317] on button "Select trade partner" at bounding box center [374, 323] width 58 height 12
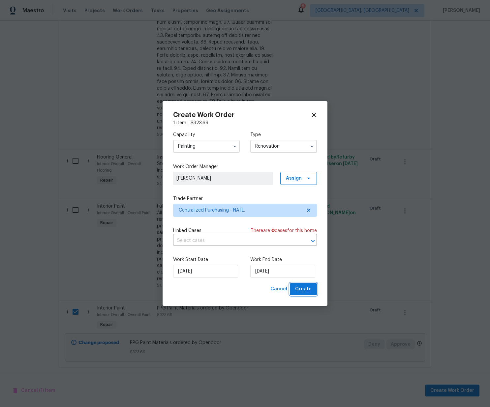
click at [310, 291] on span "Create" at bounding box center [303, 289] width 16 height 8
click at [284, 148] on input "Renovation" at bounding box center [283, 146] width 67 height 13
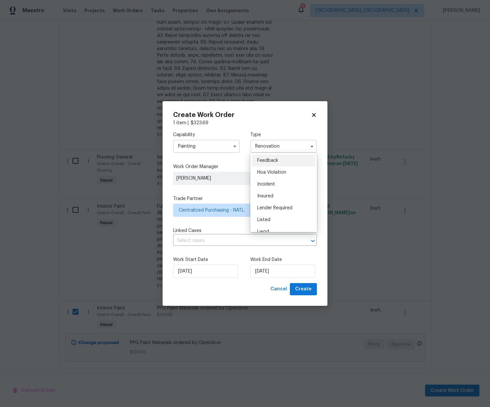
scroll to position [79, 0]
click at [285, 179] on span "Reit Renovation" at bounding box center [274, 177] width 34 height 5
type input "Reit Renovation"
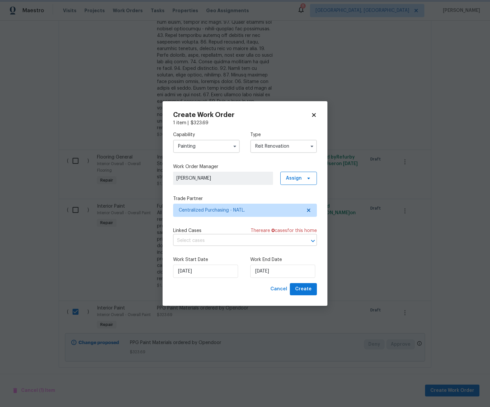
scroll to position [0, 0]
click at [302, 288] on span "Create" at bounding box center [303, 289] width 16 height 8
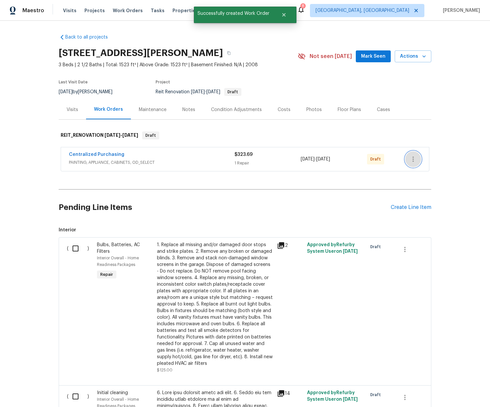
click at [415, 156] on icon "button" at bounding box center [413, 159] width 8 height 8
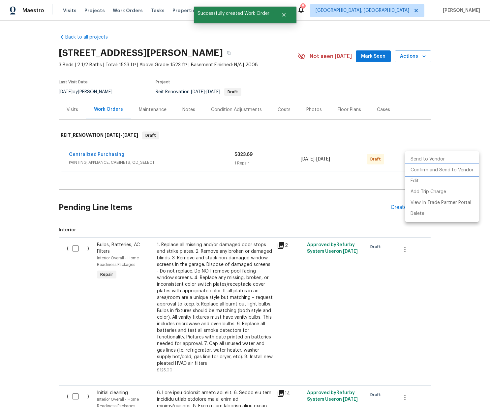
click at [418, 173] on li "Confirm and Send to Vendor" at bounding box center [442, 170] width 74 height 11
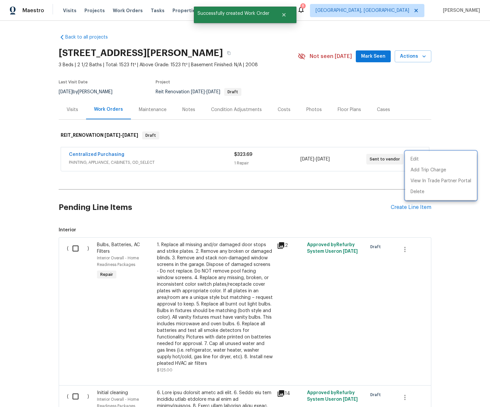
drag, startPoint x: 189, startPoint y: 161, endPoint x: 169, endPoint y: 160, distance: 20.1
click at [179, 161] on div at bounding box center [245, 203] width 490 height 407
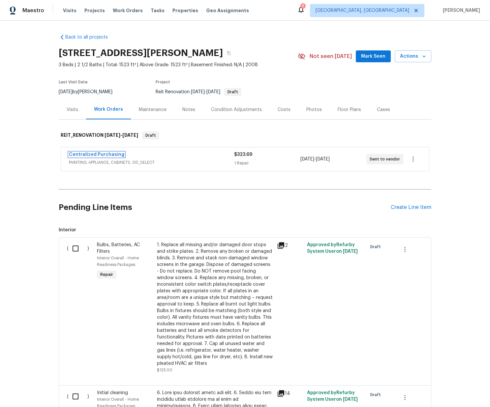
click at [98, 154] on link "Centralized Purchasing" at bounding box center [96, 154] width 55 height 5
